Goal: Information Seeking & Learning: Learn about a topic

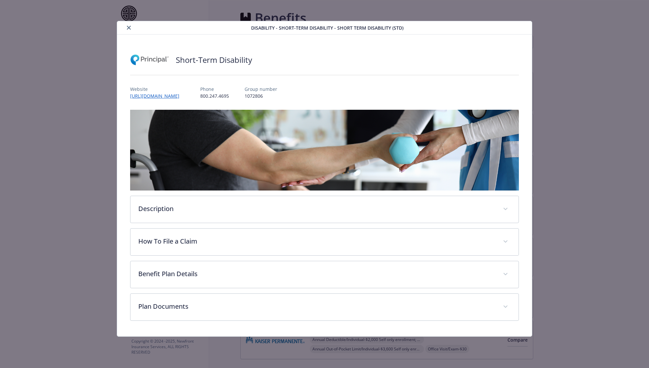
click at [129, 24] on button "close" at bounding box center [129, 28] width 8 height 8
